Goal: Information Seeking & Learning: Understand process/instructions

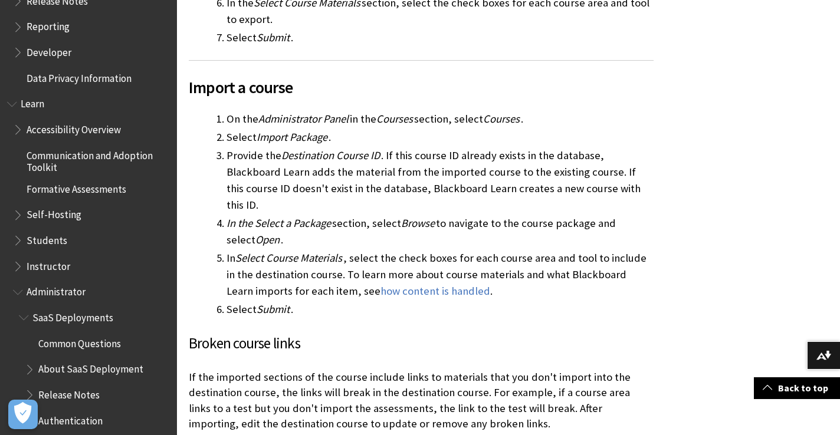
scroll to position [763, 0]
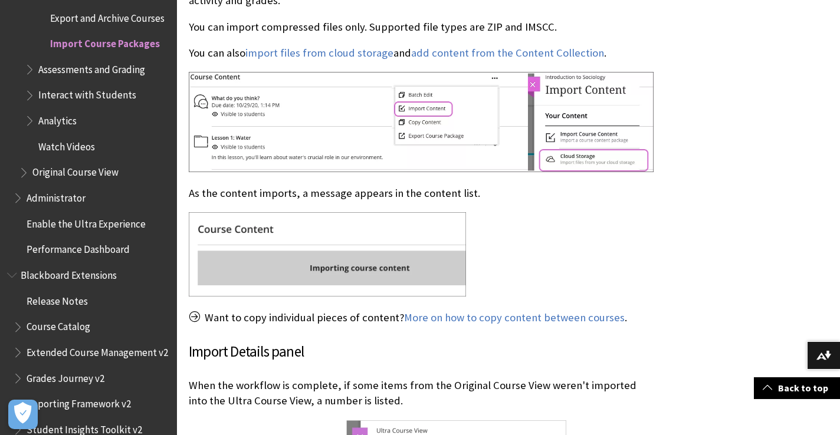
scroll to position [707, 0]
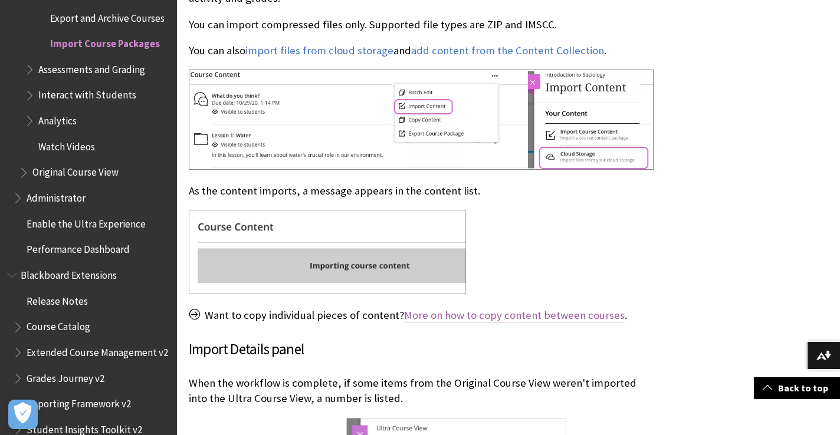
click at [518, 309] on link "More on how to copy content between courses" at bounding box center [514, 316] width 221 height 14
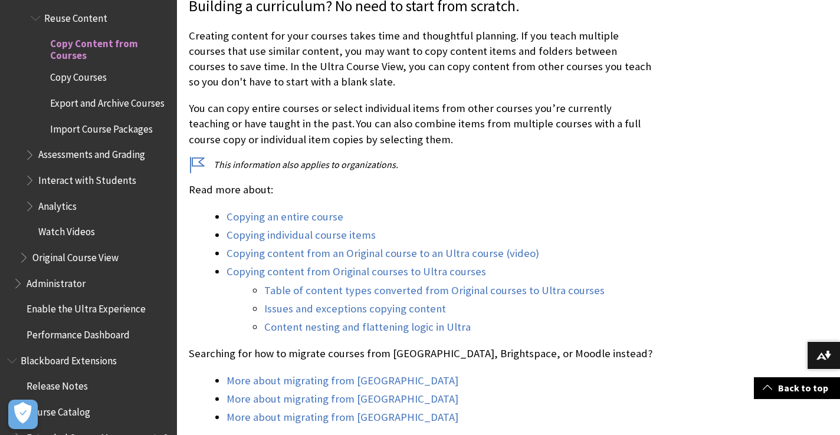
scroll to position [320, 0]
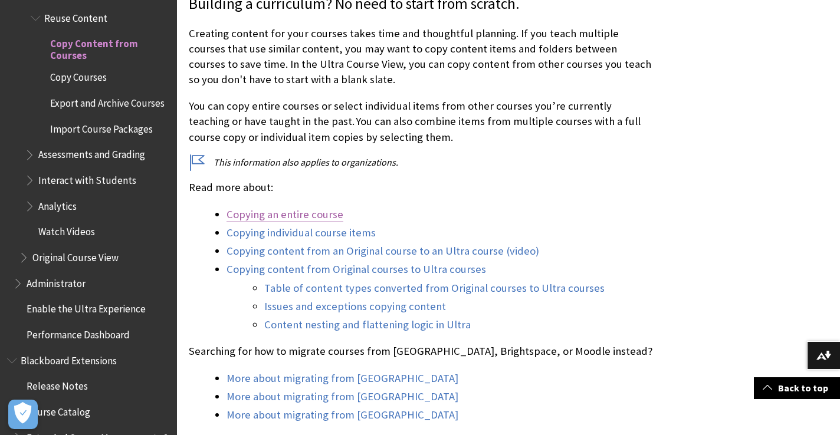
click at [324, 215] on link "Copying an entire course" at bounding box center [285, 215] width 117 height 14
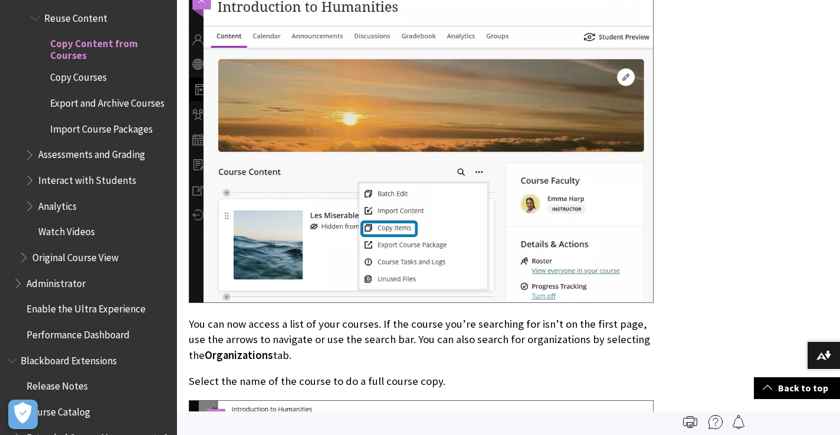
scroll to position [862, 0]
